Goal: Navigation & Orientation: Find specific page/section

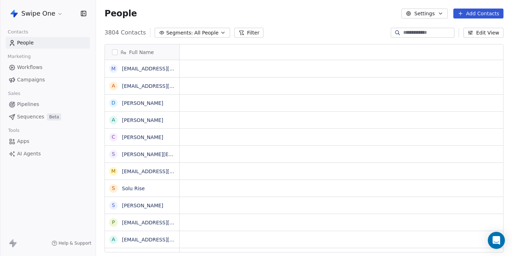
scroll to position [225, 416]
